Goal: Task Accomplishment & Management: Complete application form

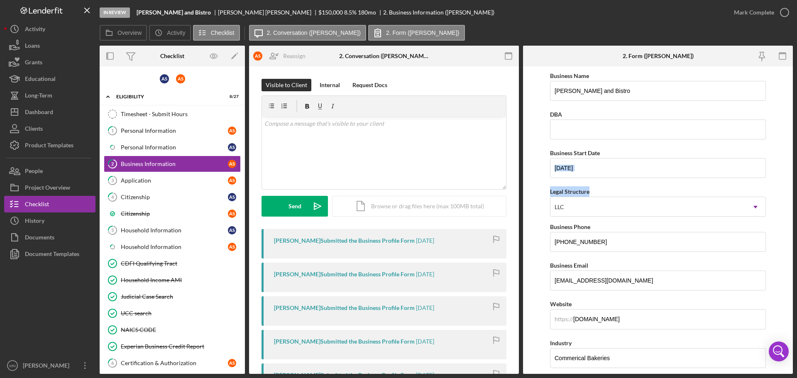
drag, startPoint x: 790, startPoint y: 150, endPoint x: 792, endPoint y: 180, distance: 29.6
click at [792, 180] on form "Business Name [PERSON_NAME] and Bistro DBA Business Start Date [DATE] Legal Str…" at bounding box center [658, 220] width 270 height 308
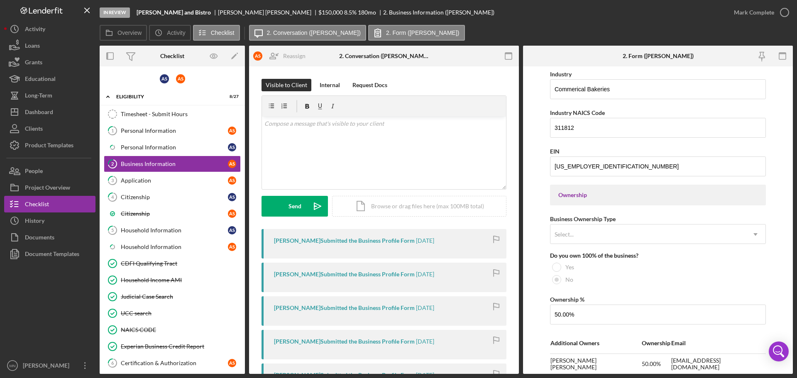
click at [777, 191] on form "Business Name [PERSON_NAME] and Bistro DBA Business Start Date [DATE] Legal Str…" at bounding box center [658, 220] width 270 height 308
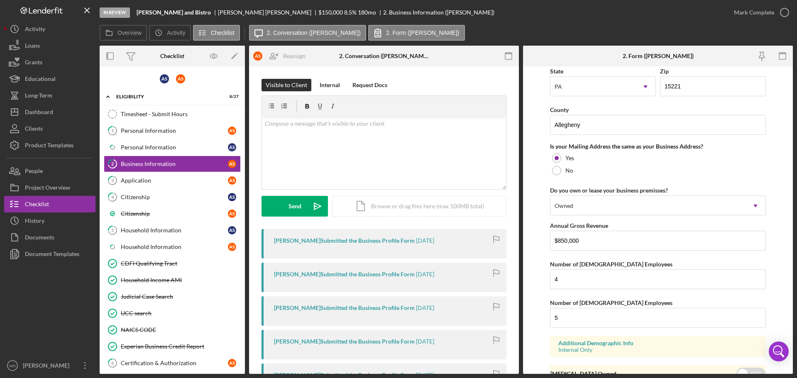
scroll to position [723, 0]
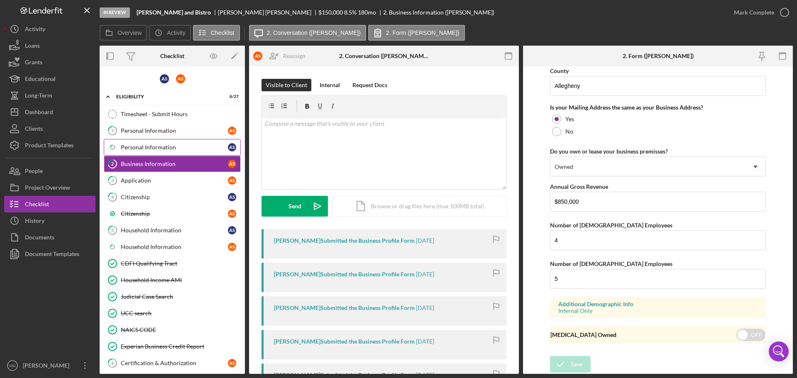
click at [154, 148] on div "Personal Information" at bounding box center [174, 147] width 107 height 7
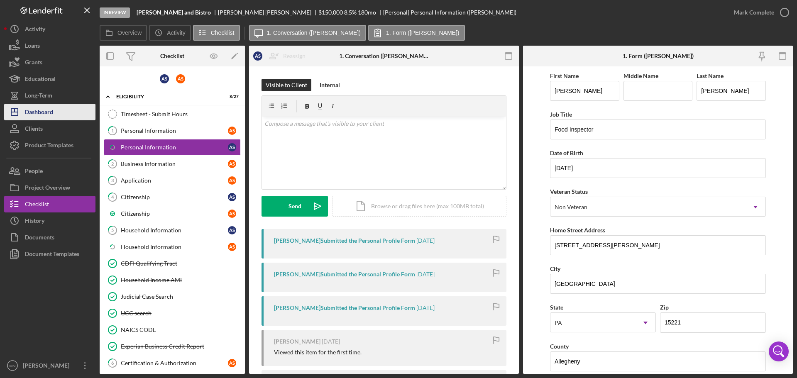
click at [63, 110] on button "Icon/Dashboard Dashboard" at bounding box center [49, 112] width 91 height 17
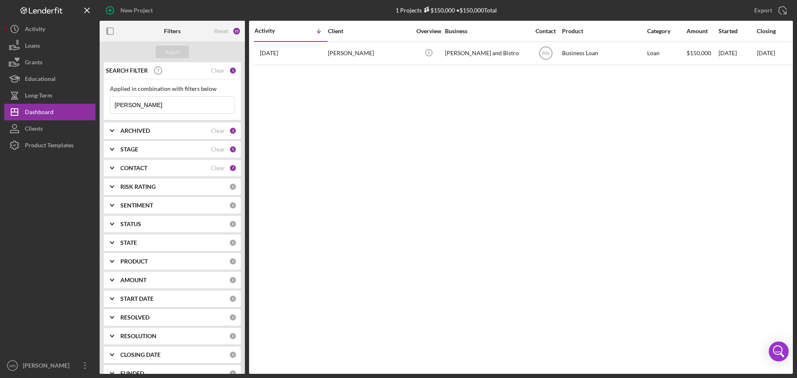
click at [164, 108] on input "[PERSON_NAME]" at bounding box center [172, 105] width 124 height 17
click at [60, 108] on button "Icon/Dashboard Dashboard" at bounding box center [49, 112] width 91 height 17
